Goal: Task Accomplishment & Management: Complete application form

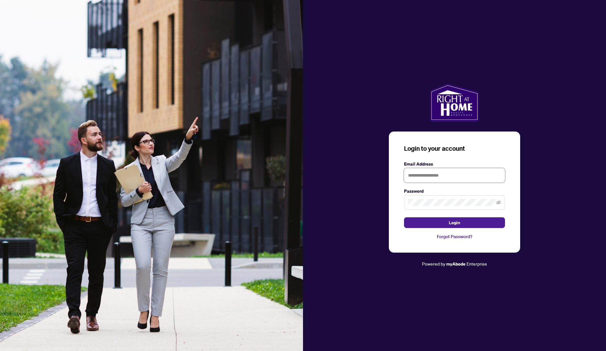
click at [478, 175] on input "text" at bounding box center [454, 175] width 101 height 15
type input "**********"
click at [404, 217] on button "Login" at bounding box center [454, 222] width 101 height 11
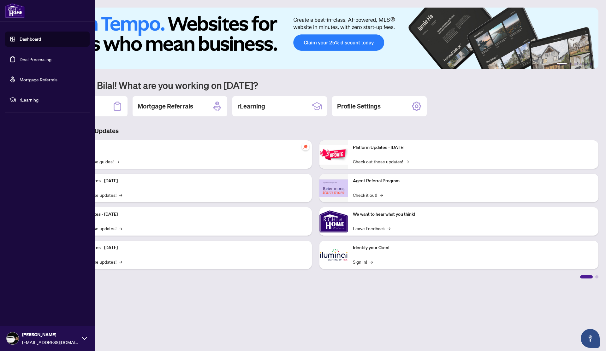
click at [27, 57] on link "Deal Processing" at bounding box center [36, 60] width 32 height 6
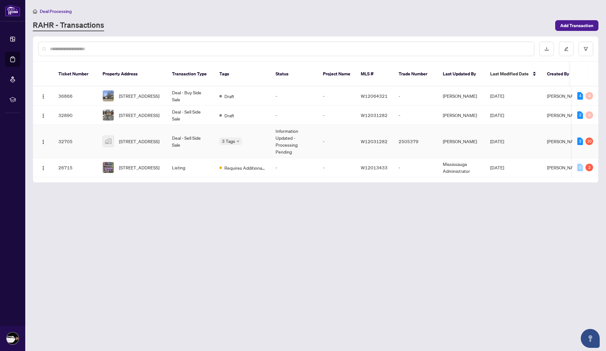
click at [184, 138] on td "Deal - Sell Side Sale" at bounding box center [190, 141] width 47 height 33
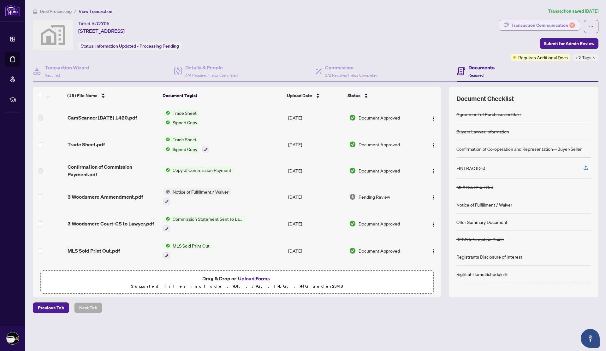
click at [556, 29] on div "Transaction Communication 10" at bounding box center [543, 25] width 64 height 10
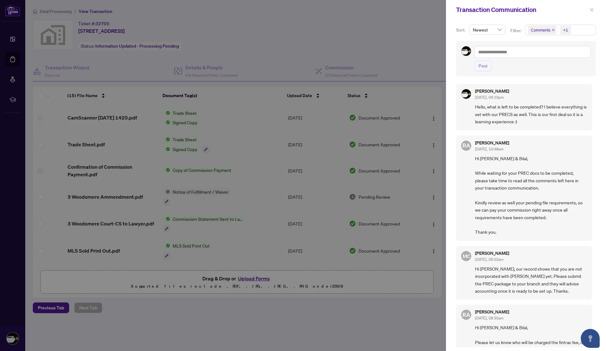
click at [591, 12] on icon "close" at bounding box center [592, 10] width 4 height 4
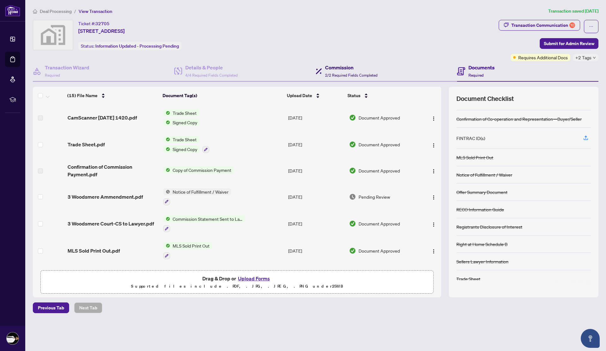
click at [329, 77] on span "2/2 Required Fields Completed" at bounding box center [351, 75] width 52 height 5
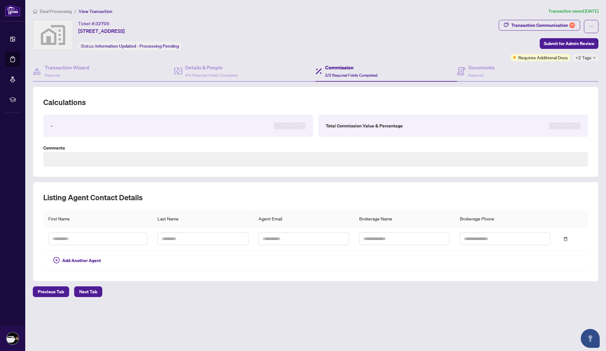
type textarea "**********"
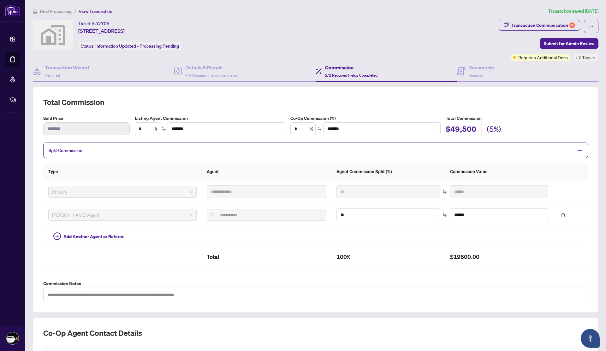
click at [338, 152] on span "Split Commission" at bounding box center [311, 150] width 525 height 7
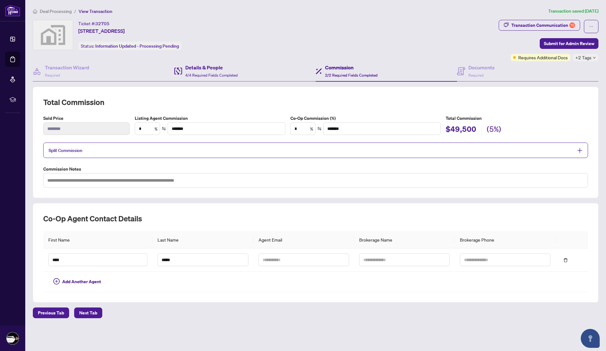
click at [253, 75] on div "Details & People 4/4 Required Fields Completed" at bounding box center [244, 71] width 141 height 21
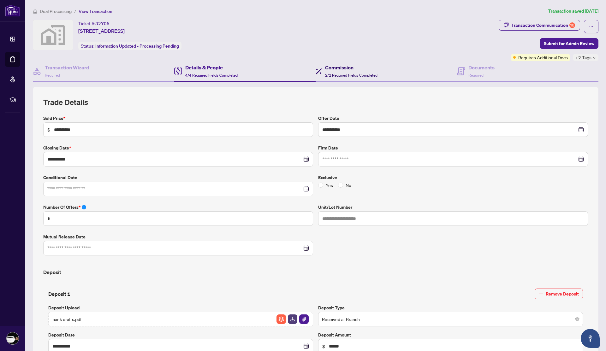
click at [344, 71] on div "Commission 2/2 Required Fields Completed" at bounding box center [351, 71] width 52 height 15
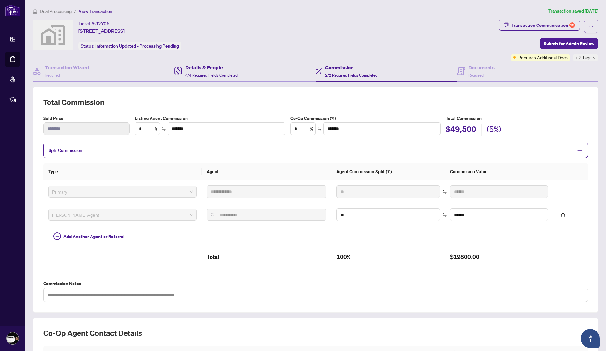
click at [254, 71] on div "Details & People 4/4 Required Fields Completed" at bounding box center [244, 71] width 141 height 21
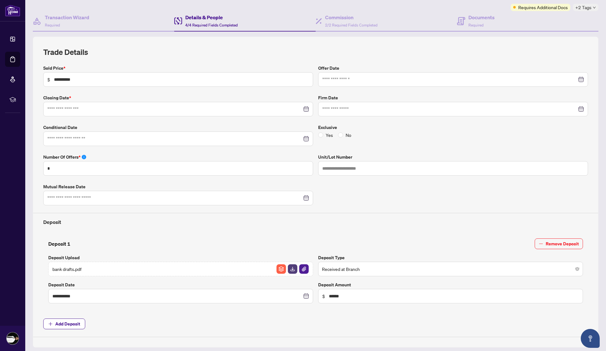
type input "**********"
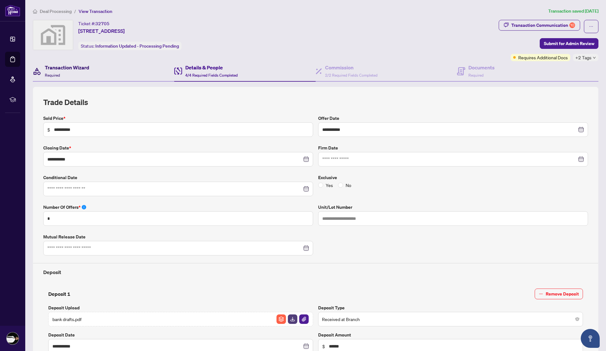
click at [86, 69] on h4 "Transaction Wizard" at bounding box center [67, 68] width 45 height 8
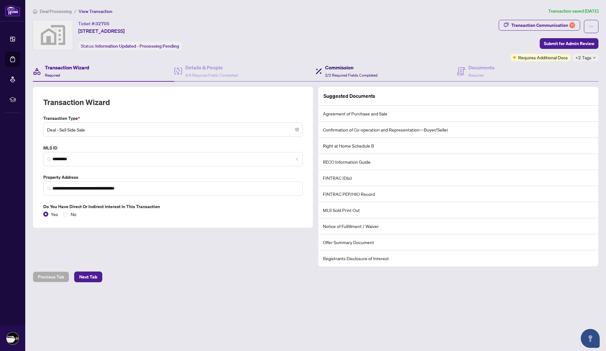
click at [368, 70] on h4 "Commission" at bounding box center [351, 68] width 52 height 8
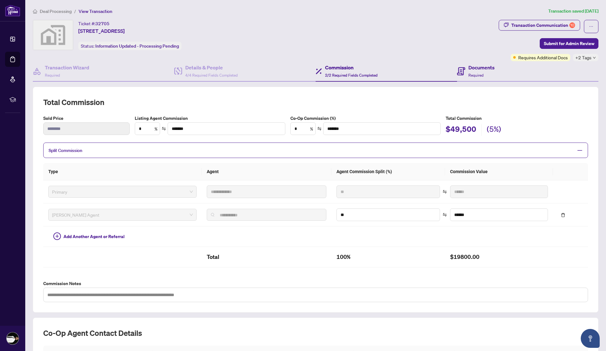
click at [466, 79] on div "Documents Required" at bounding box center [527, 71] width 141 height 21
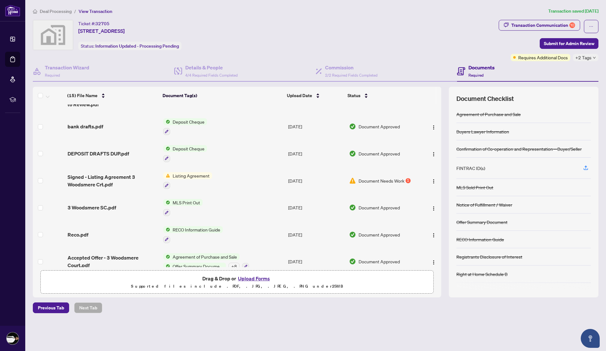
scroll to position [231, 0]
